Goal: Find contact information: Find contact information

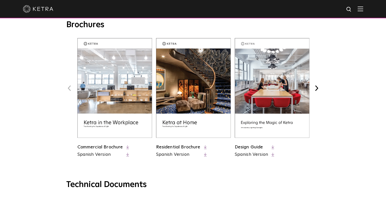
scroll to position [199, 0]
click at [186, 118] on img at bounding box center [193, 88] width 75 height 100
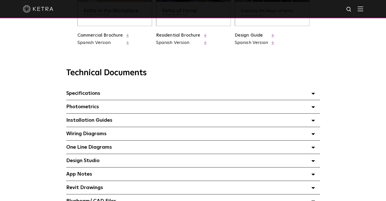
scroll to position [311, 0]
click at [314, 94] on icon at bounding box center [314, 94] width 4 height 2
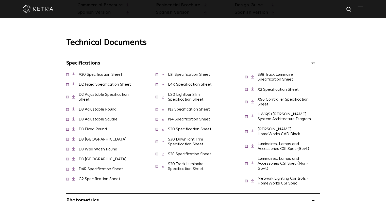
scroll to position [341, 0]
click at [108, 85] on link "D2 Fixed Specification Sheet" at bounding box center [105, 84] width 52 height 4
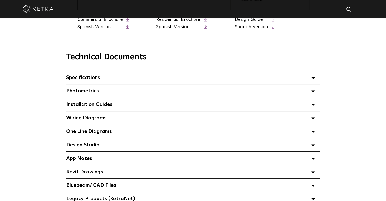
scroll to position [345, 0]
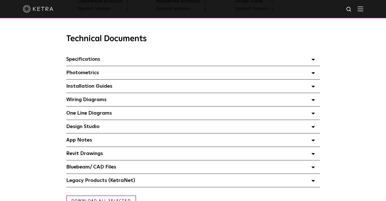
click at [310, 89] on div "Installation Guides Select checkboxes to use the bulk download option below" at bounding box center [193, 85] width 254 height 13
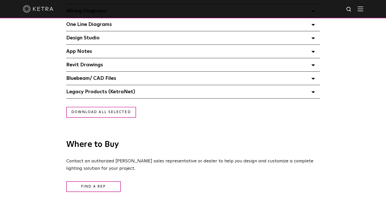
scroll to position [536, 0]
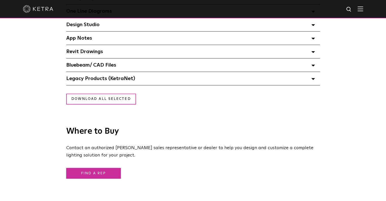
click at [105, 174] on link "Find a Rep" at bounding box center [93, 173] width 55 height 11
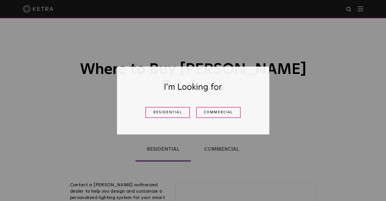
drag, startPoint x: 178, startPoint y: 115, endPoint x: 169, endPoint y: 125, distance: 13.5
click at [178, 115] on link "Residential" at bounding box center [167, 112] width 44 height 11
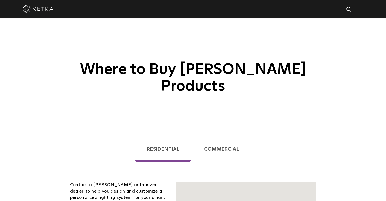
scroll to position [129, 0]
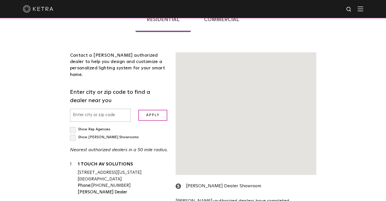
click at [108, 109] on input "text" at bounding box center [100, 115] width 61 height 13
click at [100, 162] on link "1 TOUCH AV SOLUTIONS" at bounding box center [123, 165] width 91 height 6
click at [109, 162] on link "1 TOUCH AV SOLUTIONS" at bounding box center [123, 165] width 91 height 6
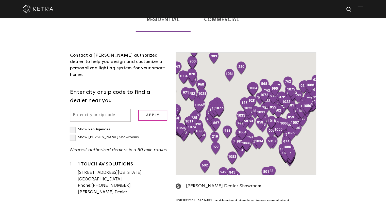
scroll to position [123, 0]
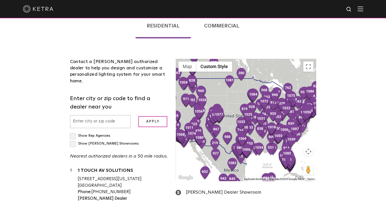
drag, startPoint x: 106, startPoint y: 99, endPoint x: 89, endPoint y: 99, distance: 17.3
click at [89, 115] on input "text" at bounding box center [100, 121] width 61 height 13
type input "70810"
click at [138, 116] on input "Apply" at bounding box center [152, 121] width 29 height 11
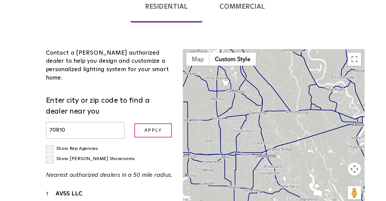
drag, startPoint x: 209, startPoint y: 119, endPoint x: 289, endPoint y: 126, distance: 80.8
click at [289, 126] on div at bounding box center [246, 120] width 140 height 122
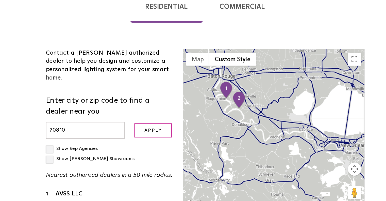
drag, startPoint x: 233, startPoint y: 115, endPoint x: 124, endPoint y: 77, distance: 115.8
click at [124, 77] on div "Contact a [PERSON_NAME] authorized dealer to help you design and customize a pe…" at bounding box center [193, 151] width 254 height 217
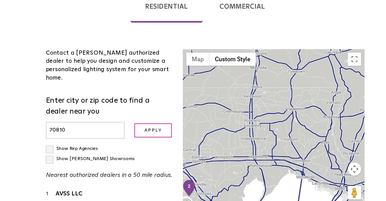
drag, startPoint x: 250, startPoint y: 117, endPoint x: 211, endPoint y: 185, distance: 78.6
click at [211, 185] on div "← Move left → Move right ↑ Move up ↓ Move down + Zoom in - Zoom out Home Jump l…" at bounding box center [246, 146] width 148 height 174
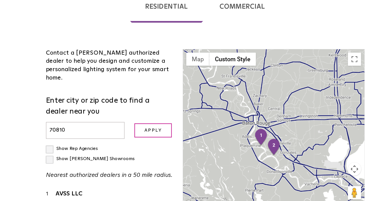
drag, startPoint x: 250, startPoint y: 119, endPoint x: 316, endPoint y: 86, distance: 73.4
click at [316, 86] on div at bounding box center [246, 120] width 140 height 122
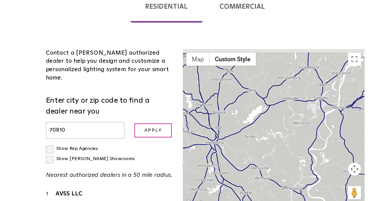
drag, startPoint x: 245, startPoint y: 76, endPoint x: 333, endPoint y: 185, distance: 140.5
click at [333, 185] on div "Loading... Residential Commercial Contact a [PERSON_NAME] authorized dealer to …" at bounding box center [193, 136] width 386 height 263
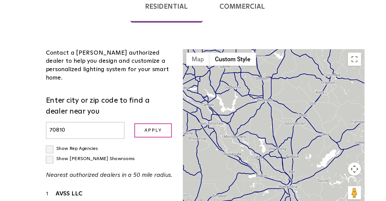
drag, startPoint x: 262, startPoint y: 148, endPoint x: 320, endPoint y: 182, distance: 67.4
click at [320, 182] on div "← Move left → Move right ↑ Move up ↓ Move down + Zoom in - Zoom out Home Jump l…" at bounding box center [246, 146] width 148 height 174
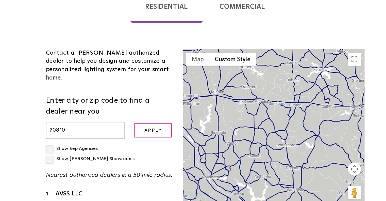
drag, startPoint x: 282, startPoint y: 116, endPoint x: 305, endPoint y: 185, distance: 73.4
click at [305, 185] on div "← Move left → Move right ↑ Move up ↓ Move down + Zoom in - Zoom out Home Jump l…" at bounding box center [246, 146] width 148 height 174
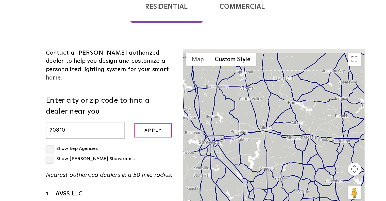
drag, startPoint x: 229, startPoint y: 142, endPoint x: 284, endPoint y: 185, distance: 70.5
click at [284, 185] on div "← Move left → Move right ↑ Move up ↓ Move down + Zoom in - Zoom out Home Jump l…" at bounding box center [246, 146] width 148 height 174
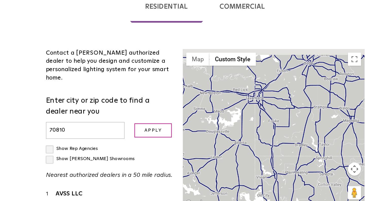
drag, startPoint x: 245, startPoint y: 132, endPoint x: 292, endPoint y: 185, distance: 71.0
click at [292, 185] on div "← Move left → Move right ↑ Move up ↓ Move down + Zoom in - Zoom out Home Jump l…" at bounding box center [246, 146] width 148 height 174
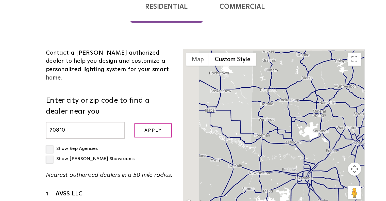
drag, startPoint x: 245, startPoint y: 121, endPoint x: 286, endPoint y: 185, distance: 76.7
click at [286, 185] on div "← Move left → Move right ↑ Move up ↓ Move down + Zoom in - Zoom out Home Jump l…" at bounding box center [246, 146] width 148 height 174
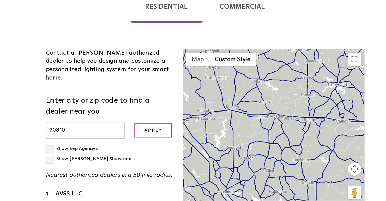
drag, startPoint x: 263, startPoint y: 141, endPoint x: 137, endPoint y: -3, distance: 192.2
click at [137, 0] on html "Solutions Commercial Residential Products Commercial Products Residential Produ…" at bounding box center [193, 156] width 386 height 559
click at [207, 84] on div at bounding box center [246, 120] width 140 height 122
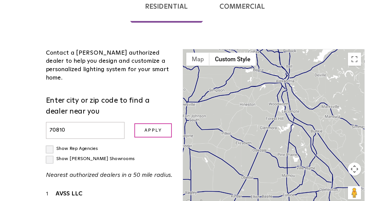
drag, startPoint x: 252, startPoint y: 159, endPoint x: 215, endPoint y: -3, distance: 166.7
click at [215, 0] on html "Solutions Commercial Residential Products Commercial Products Residential Produ…" at bounding box center [193, 156] width 386 height 559
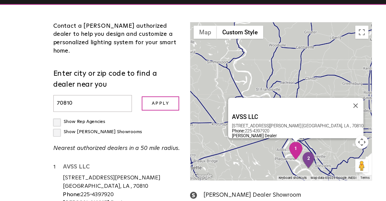
scroll to position [148, 0]
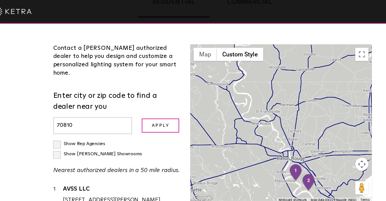
click at [116, 117] on label "Show [PERSON_NAME] Showrooms" at bounding box center [104, 119] width 69 height 4
click at [73, 107] on input "Show [PERSON_NAME] Showrooms" at bounding box center [71, 108] width 3 height 3
checkbox input "true"
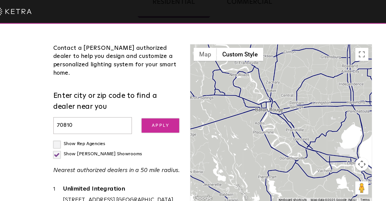
click at [149, 91] on input "Apply" at bounding box center [152, 96] width 29 height 11
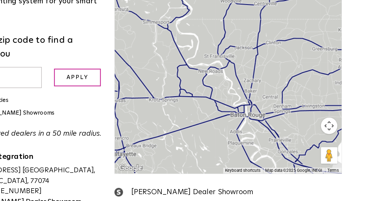
drag, startPoint x: 259, startPoint y: 102, endPoint x: 281, endPoint y: 138, distance: 42.0
click at [281, 138] on div "1 2 3 4 5 6 7 8 9 10 11 12 13 14 15 16 17 18 19 20 21 22 23 24 25 26 27 28 29 3…" at bounding box center [246, 95] width 140 height 122
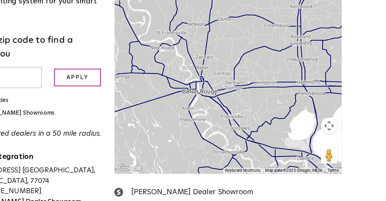
drag, startPoint x: 235, startPoint y: 118, endPoint x: 210, endPoint y: 99, distance: 31.1
click at [210, 99] on div at bounding box center [246, 95] width 140 height 122
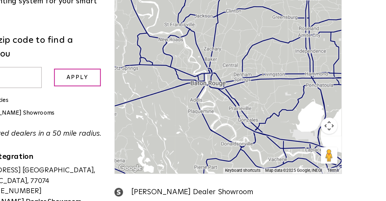
scroll to position [147, 0]
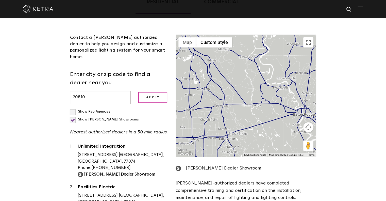
drag, startPoint x: 253, startPoint y: 95, endPoint x: 327, endPoint y: 108, distance: 75.5
click at [327, 108] on div "Loading... Residential Commercial Contact a [PERSON_NAME] authorized dealer to …" at bounding box center [193, 121] width 386 height 282
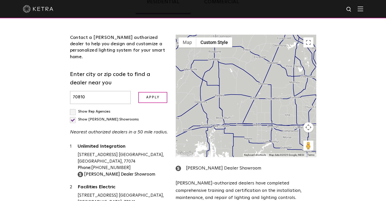
drag, startPoint x: 226, startPoint y: 96, endPoint x: 331, endPoint y: 84, distance: 106.1
click at [331, 84] on div "Loading... Residential Commercial Contact a [PERSON_NAME] authorized dealer to …" at bounding box center [193, 121] width 386 height 282
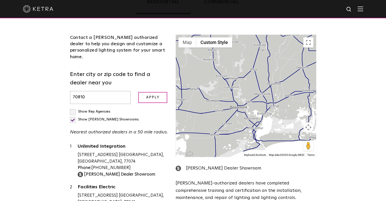
drag, startPoint x: 255, startPoint y: 87, endPoint x: 357, endPoint y: 52, distance: 108.6
click at [357, 52] on div "Loading... Residential Commercial Contact a [PERSON_NAME] authorized dealer to …" at bounding box center [193, 121] width 386 height 282
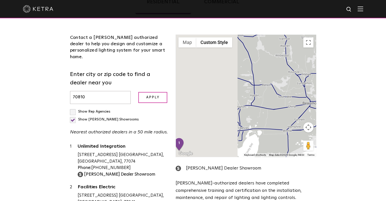
drag, startPoint x: 243, startPoint y: 75, endPoint x: 334, endPoint y: 70, distance: 90.8
click at [334, 70] on div "Loading... Residential Commercial Contact a [PERSON_NAME] authorized dealer to …" at bounding box center [193, 121] width 386 height 282
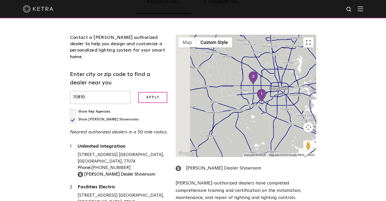
drag, startPoint x: 239, startPoint y: 79, endPoint x: 311, endPoint y: 27, distance: 88.4
click at [311, 35] on div "1 2 3 4 5 6 7 8 9 10 11 12 13 14 15 16 17 18 19 20 21 22 23 24 25 26 27 28 29 3…" at bounding box center [246, 96] width 140 height 122
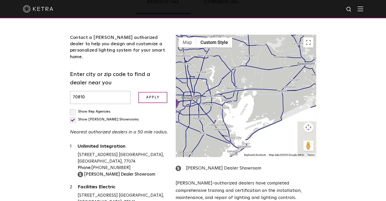
drag, startPoint x: 276, startPoint y: 127, endPoint x: 172, endPoint y: 114, distance: 105.4
click at [172, 114] on div "← Move left → Move right ↑ Move up ↓ Move down + Zoom in - Zoom out Home Jump l…" at bounding box center [246, 122] width 148 height 174
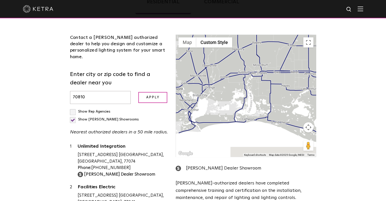
drag, startPoint x: 294, startPoint y: 90, endPoint x: 166, endPoint y: 117, distance: 130.2
click at [166, 117] on div "Contact a [PERSON_NAME] authorized dealer to help you design and customize a pe…" at bounding box center [193, 137] width 254 height 236
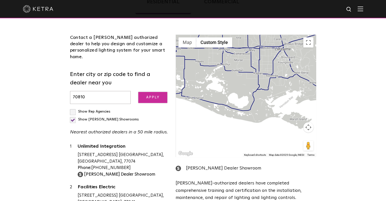
drag, startPoint x: 243, startPoint y: 100, endPoint x: 151, endPoint y: 74, distance: 95.3
click at [151, 74] on div "Contact a [PERSON_NAME] authorized dealer to help you design and customize a pe…" at bounding box center [193, 137] width 254 height 236
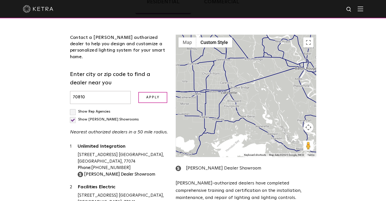
drag, startPoint x: 253, startPoint y: 83, endPoint x: 198, endPoint y: 127, distance: 70.1
click at [198, 127] on div at bounding box center [246, 96] width 140 height 122
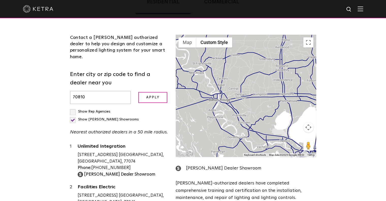
drag, startPoint x: 270, startPoint y: 109, endPoint x: 180, endPoint y: 142, distance: 95.5
click at [180, 142] on div "← Move left → Move right ↑ Move up ↓ Move down + Zoom in - Zoom out Home Jump l…" at bounding box center [246, 122] width 148 height 174
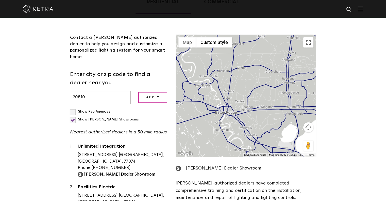
drag, startPoint x: 233, startPoint y: 99, endPoint x: 243, endPoint y: 109, distance: 14.9
click at [243, 109] on div at bounding box center [246, 96] width 140 height 122
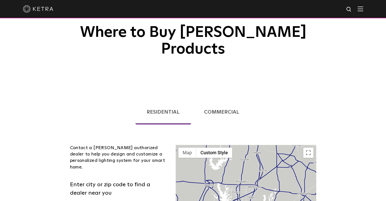
scroll to position [0, 0]
